Goal: Transaction & Acquisition: Purchase product/service

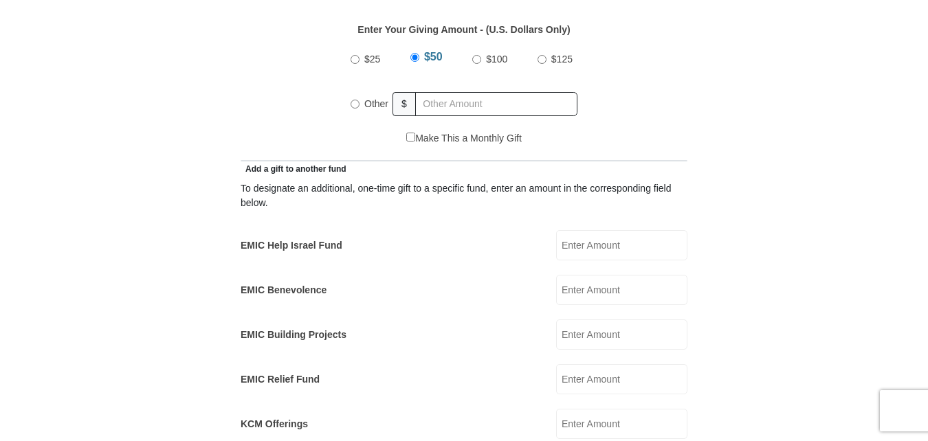
scroll to position [667, 0]
click at [581, 229] on input "EMIC Help Israel Fund" at bounding box center [621, 244] width 131 height 30
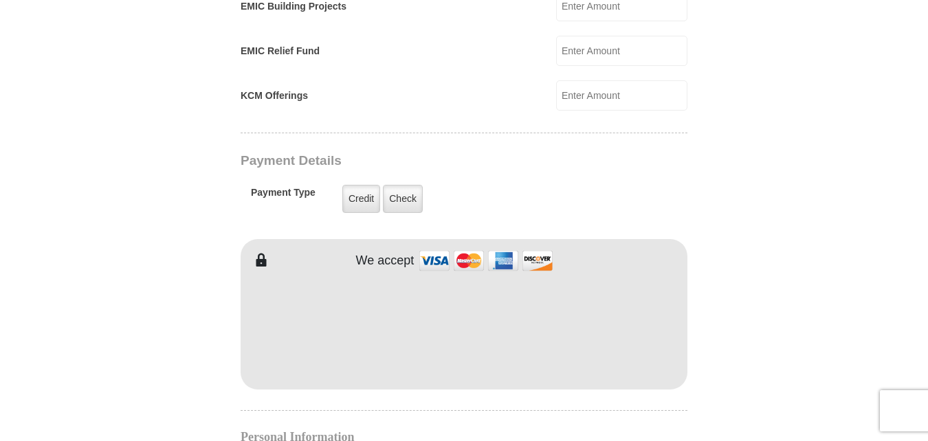
scroll to position [995, 0]
type input "50.00"
click at [727, 342] on form "Eagle Mountain International Church Online Giving Because of gifts like yours, …" at bounding box center [463, 76] width 783 height 2033
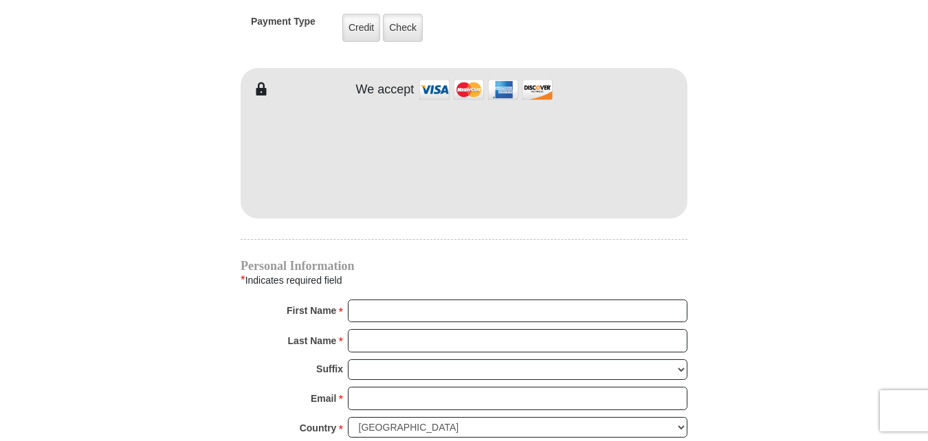
scroll to position [1168, 0]
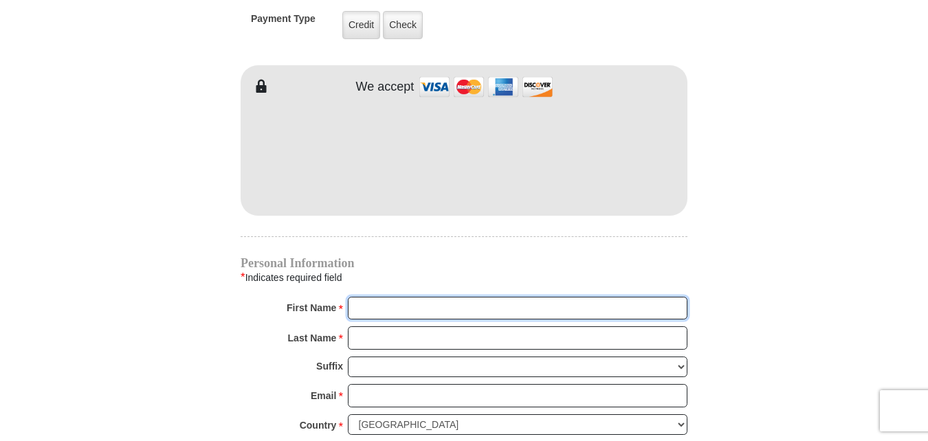
click at [358, 297] on input "First Name *" at bounding box center [517, 308] width 339 height 23
type input "anthony"
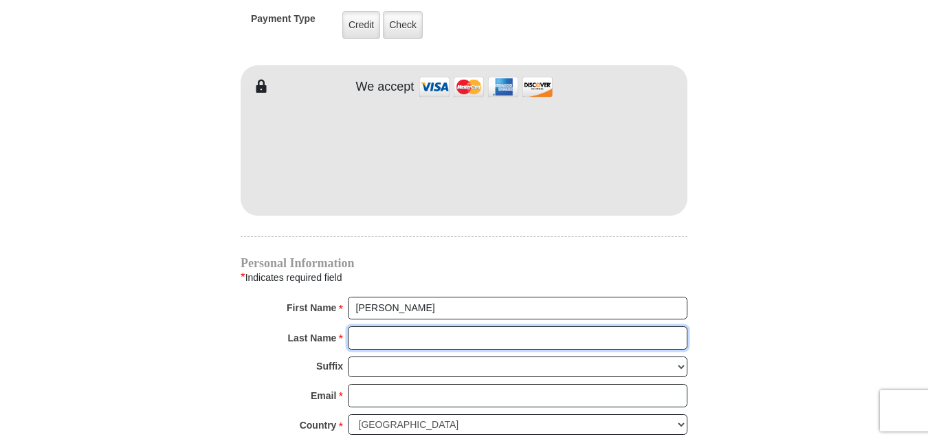
click at [350, 326] on input "Last Name *" at bounding box center [517, 337] width 339 height 23
type input "tezino"
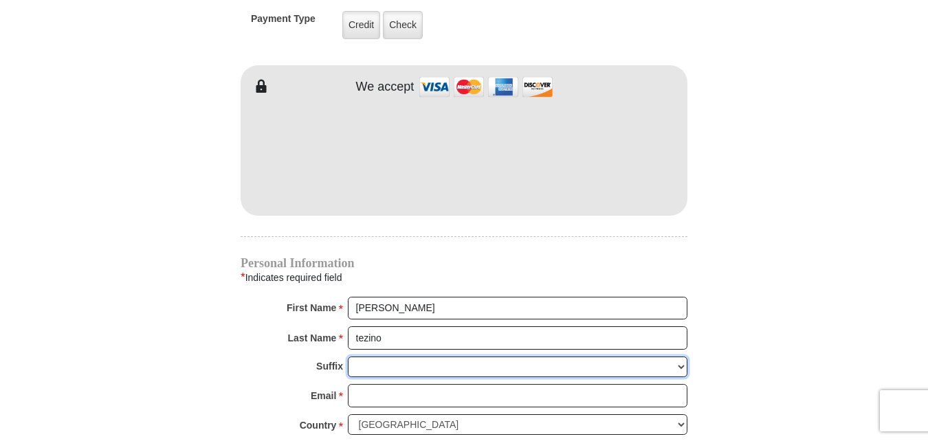
click at [676, 357] on select "Jr Sr I II III IV V VI" at bounding box center [517, 367] width 339 height 21
select select "Jr"
click at [348, 357] on select "Jr Sr I II III IV V VI" at bounding box center [517, 367] width 339 height 21
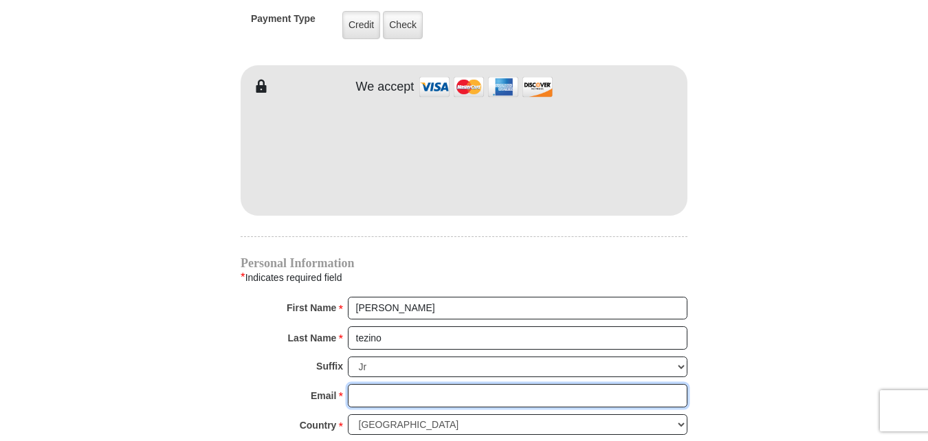
click at [364, 384] on input "Email *" at bounding box center [517, 395] width 339 height 23
type input "atezinojr@aol.com"
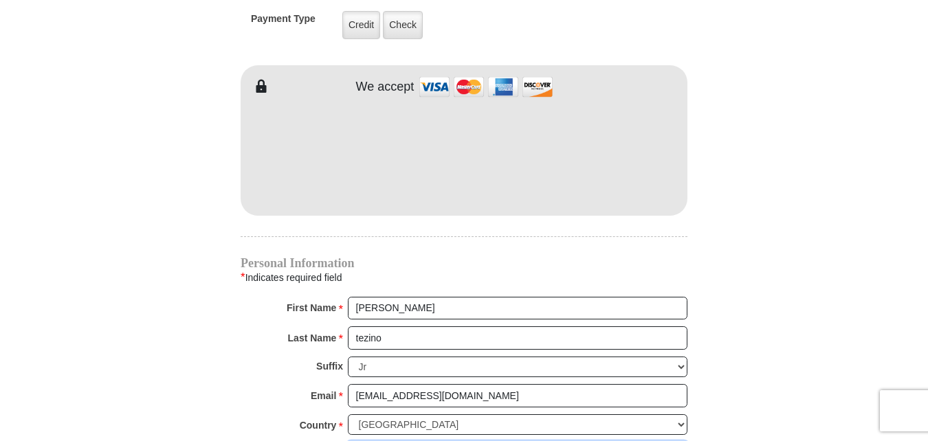
type input "2 torero trail"
type input "newnan"
select select "GA"
type input "30263"
type input "4242360606"
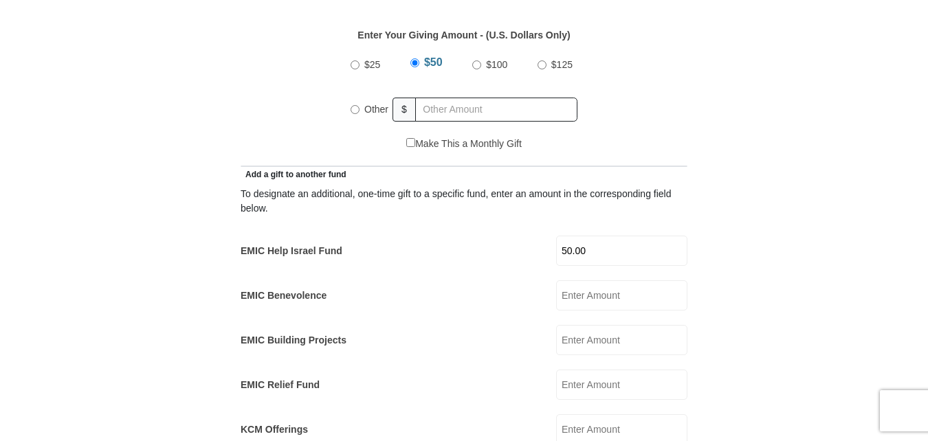
scroll to position [659, 0]
click at [358, 95] on div "Other" at bounding box center [371, 110] width 43 height 30
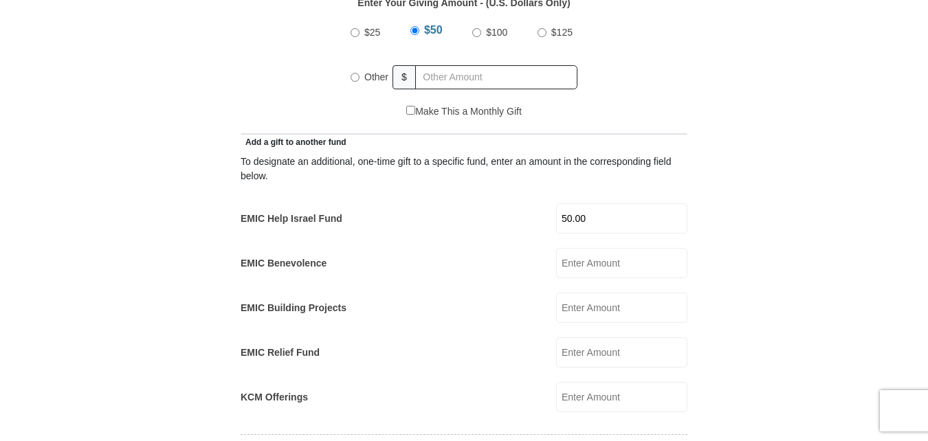
scroll to position [539, 0]
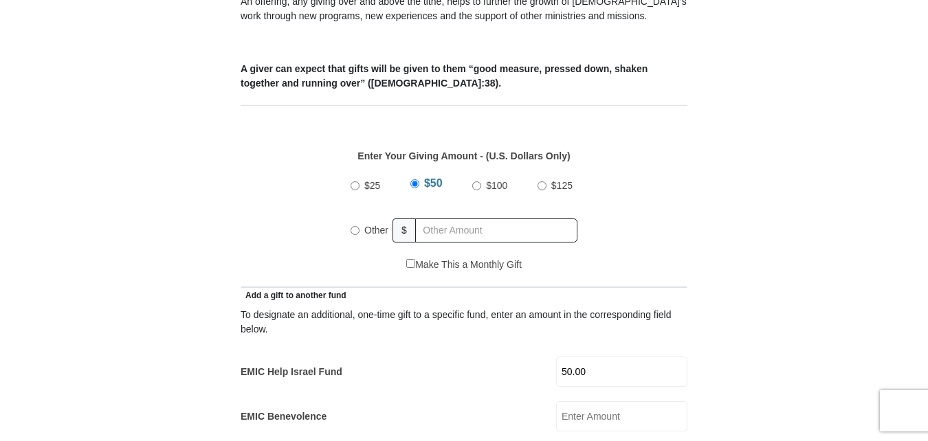
click at [353, 226] on input "Other" at bounding box center [354, 230] width 9 height 9
radio input "true"
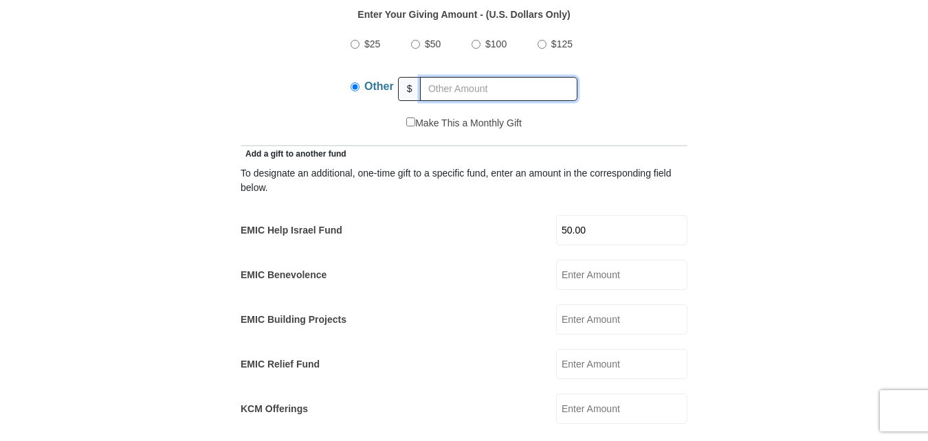
scroll to position [706, 0]
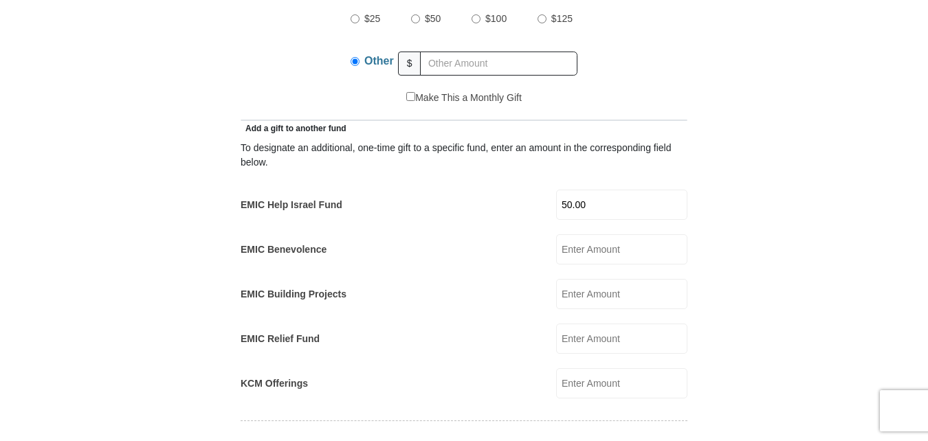
click at [597, 190] on input "50.00" at bounding box center [621, 205] width 131 height 30
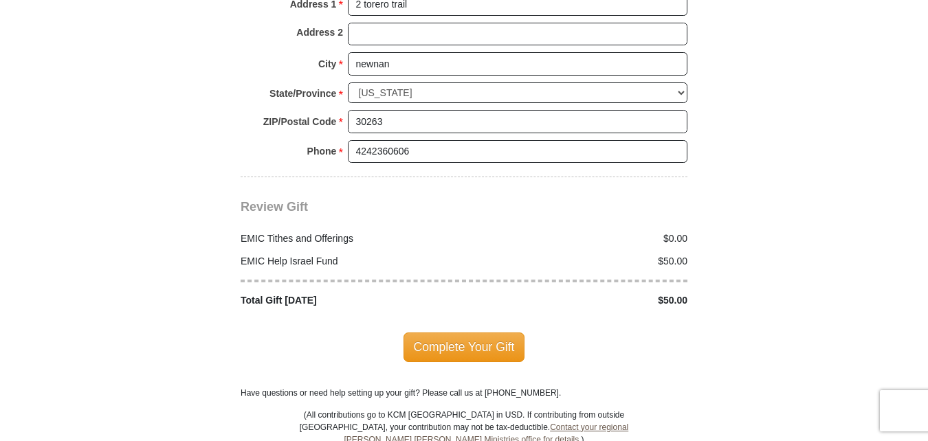
scroll to position [1618, 0]
click at [473, 332] on span "Complete Your Gift" at bounding box center [464, 346] width 122 height 29
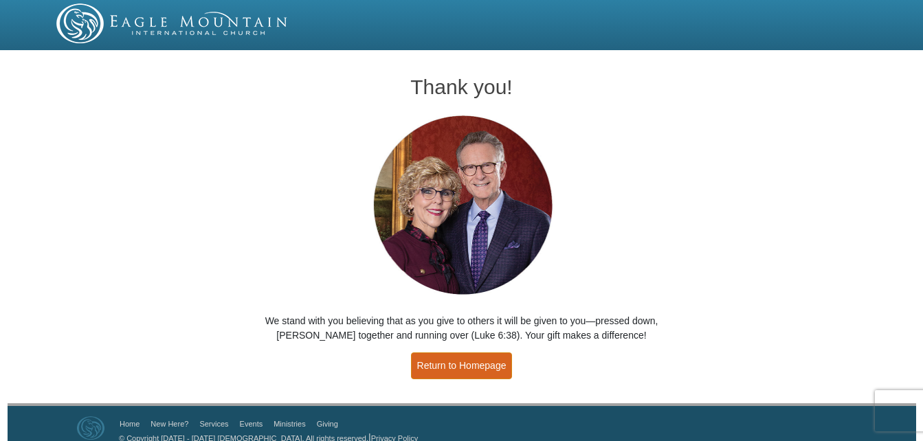
click at [454, 361] on link "Return to Homepage" at bounding box center [462, 366] width 102 height 27
